Goal: Task Accomplishment & Management: Use online tool/utility

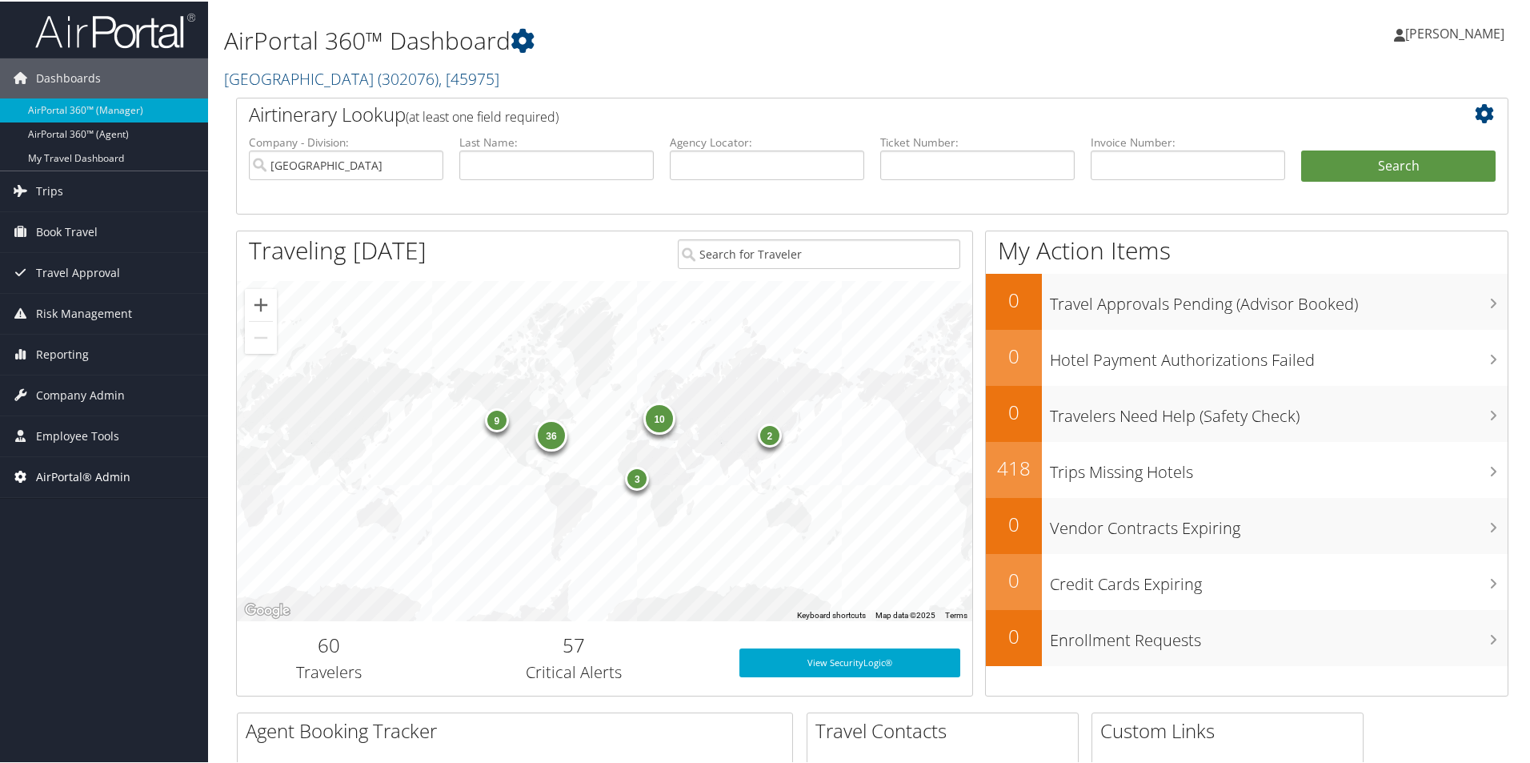
click at [53, 475] on span "AirPortal® Admin" at bounding box center [83, 475] width 94 height 40
click at [72, 507] on link "Airtinerary® Utilities" at bounding box center [104, 507] width 208 height 24
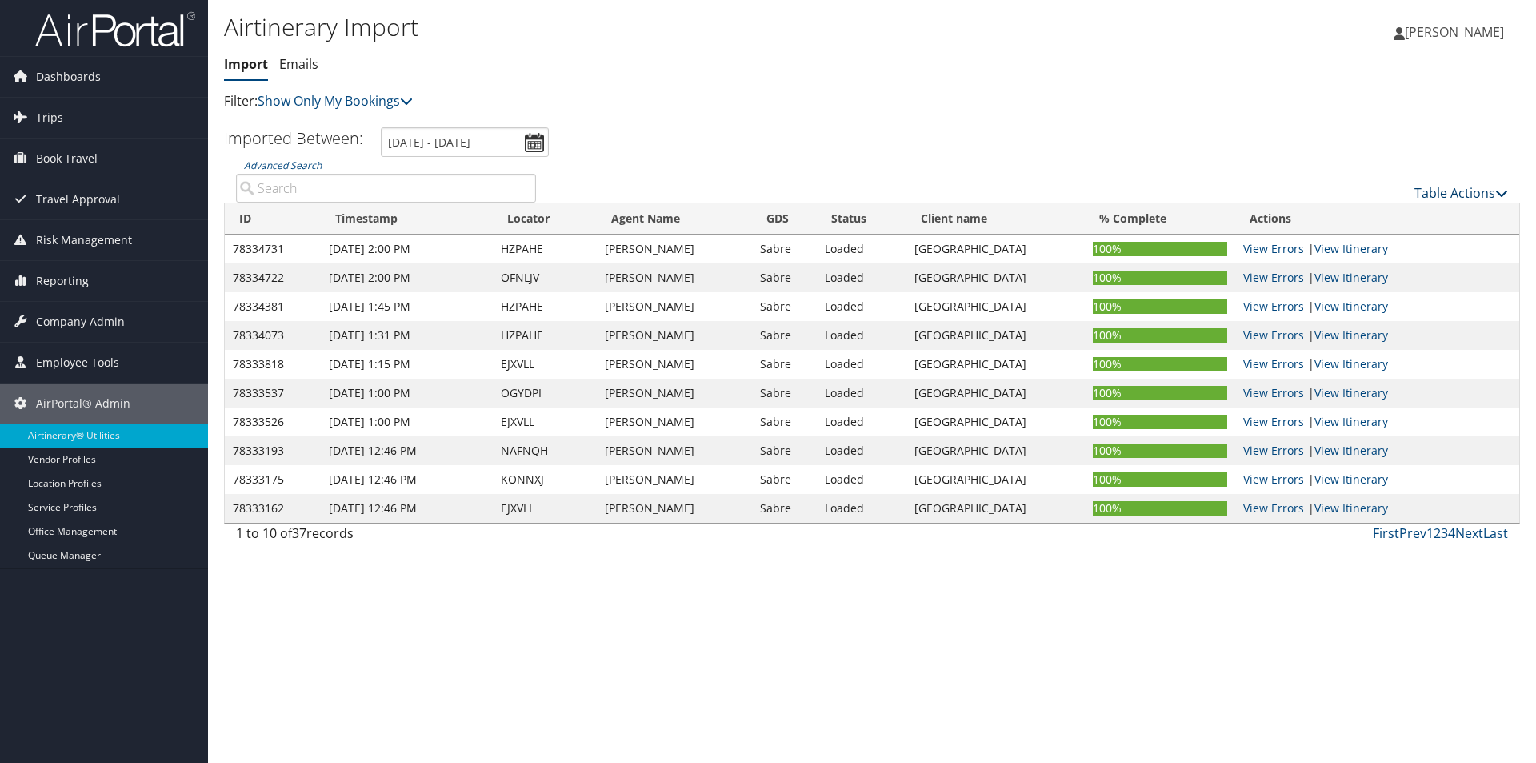
click at [1449, 194] on link "Table Actions" at bounding box center [1462, 193] width 94 height 18
click at [1352, 242] on link "Import Itinerary" at bounding box center [1408, 244] width 210 height 27
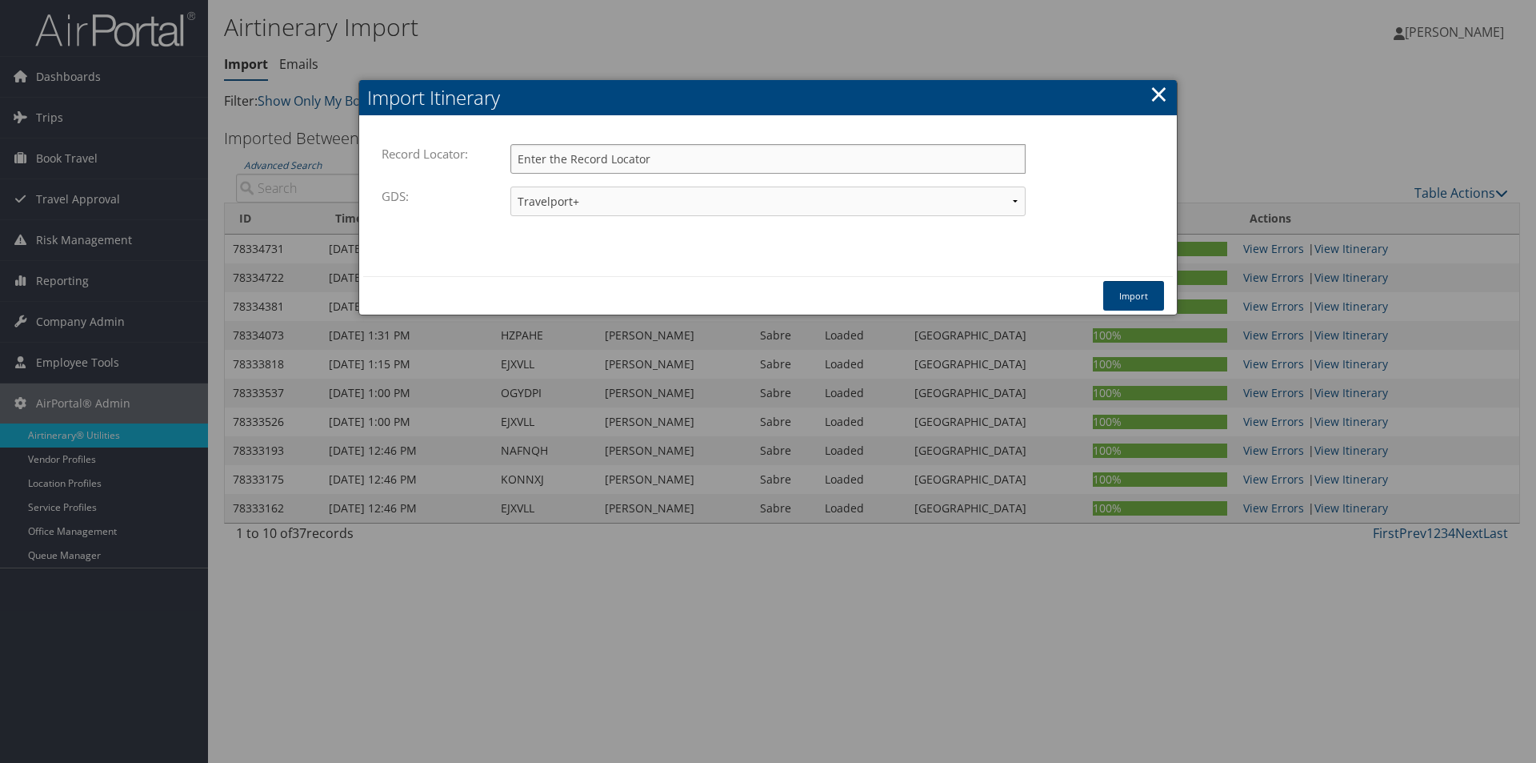
click at [540, 158] on input "Record Locator:" at bounding box center [768, 159] width 515 height 30
drag, startPoint x: 540, startPoint y: 158, endPoint x: 524, endPoint y: 163, distance: 16.7
click at [524, 163] on input "Record Locator:" at bounding box center [768, 159] width 515 height 30
paste input "CZKQY3"
type input "CZKQY3"
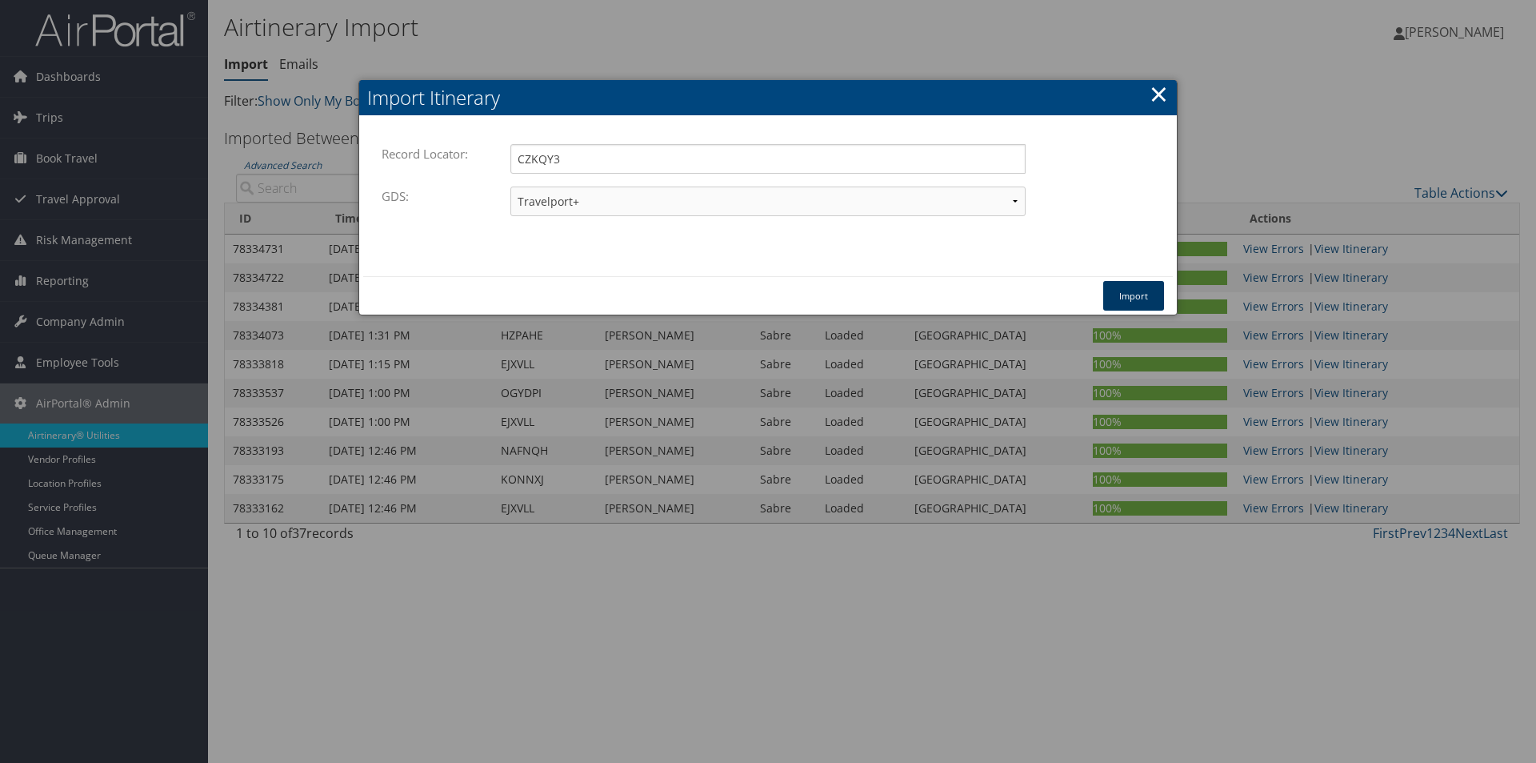
click at [1131, 296] on button "Import" at bounding box center [1133, 296] width 61 height 30
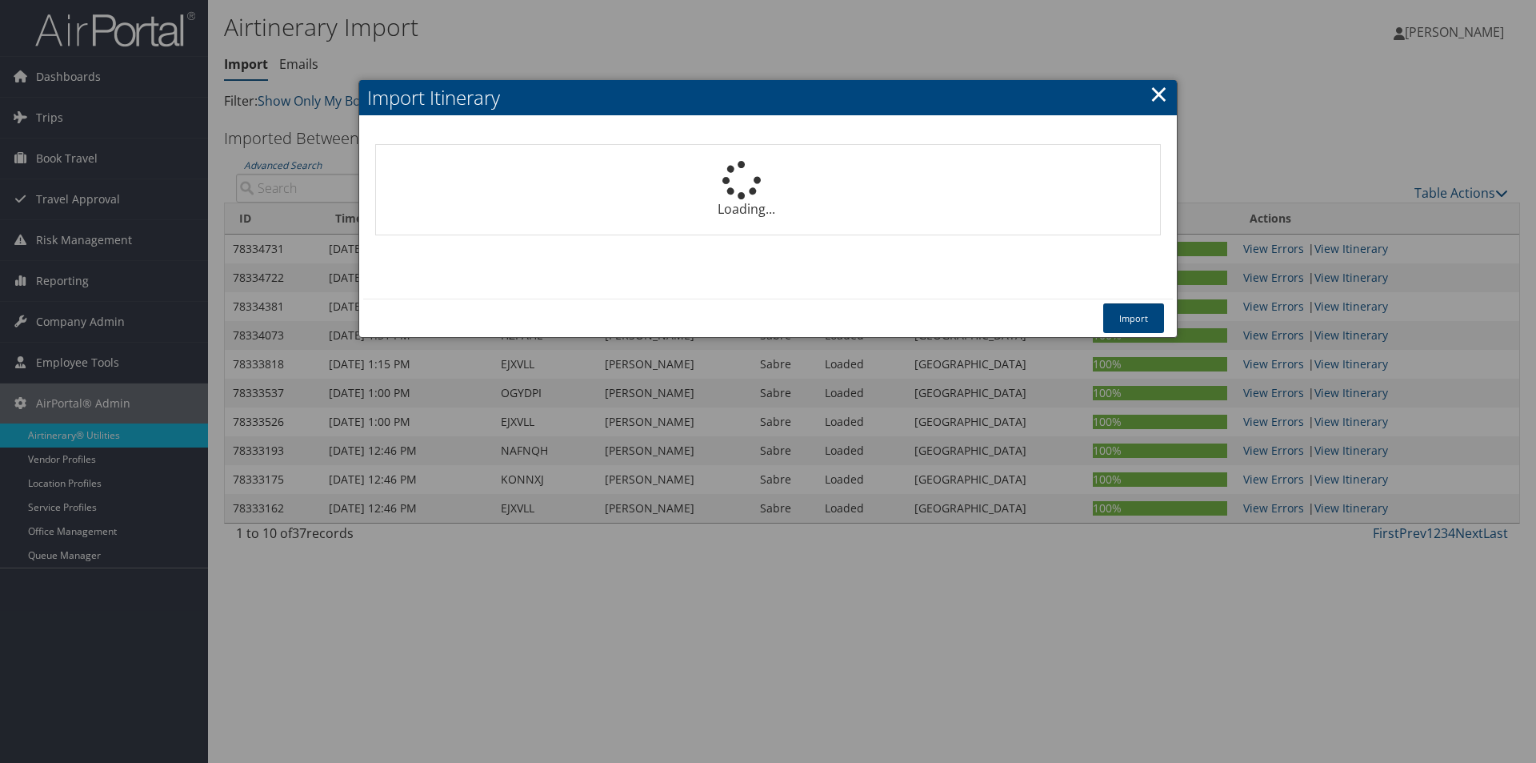
select select "1P"
